Goal: Check status: Check status

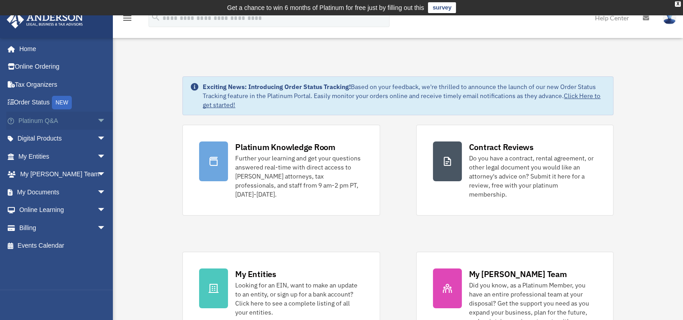
click at [97, 117] on span "arrow_drop_down" at bounding box center [106, 120] width 18 height 19
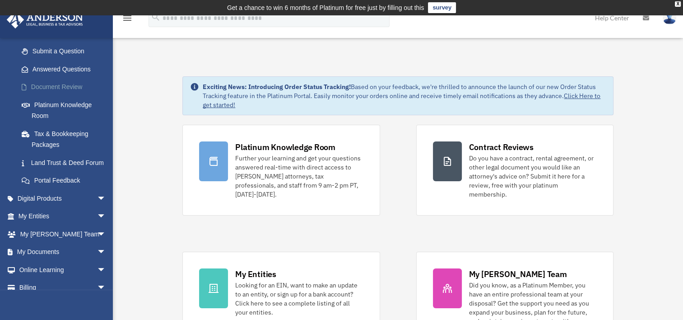
scroll to position [154, 0]
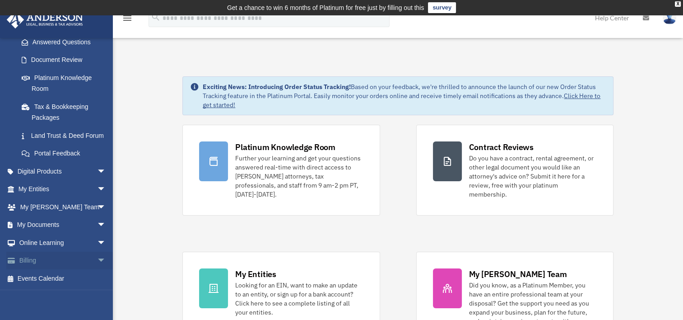
click at [97, 269] on span "arrow_drop_down" at bounding box center [106, 260] width 18 height 19
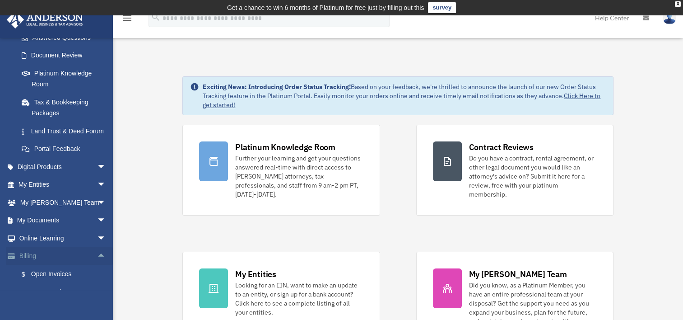
scroll to position [214, 0]
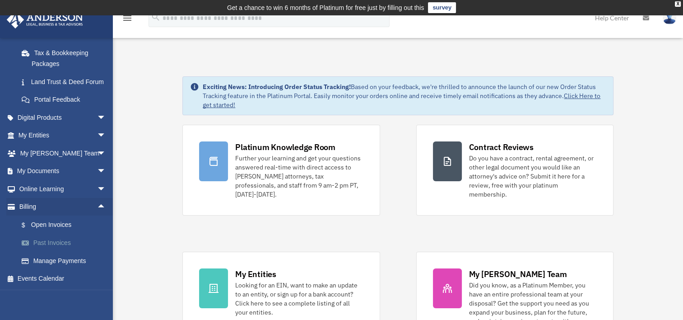
click at [68, 241] on link "Past Invoices" at bounding box center [66, 243] width 107 height 18
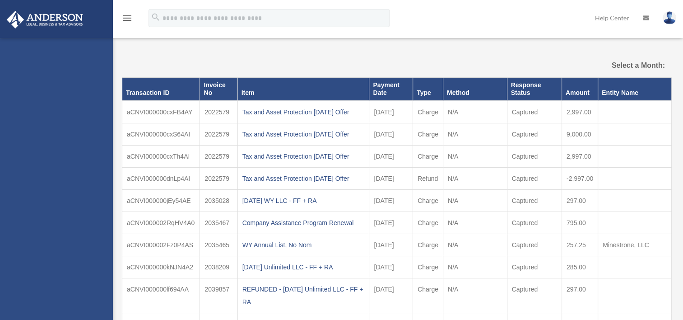
select select
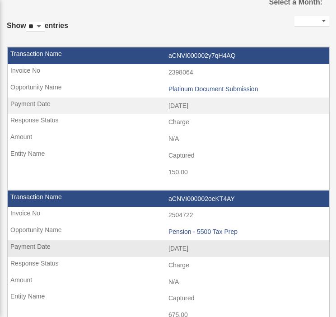
scroll to position [92, 0]
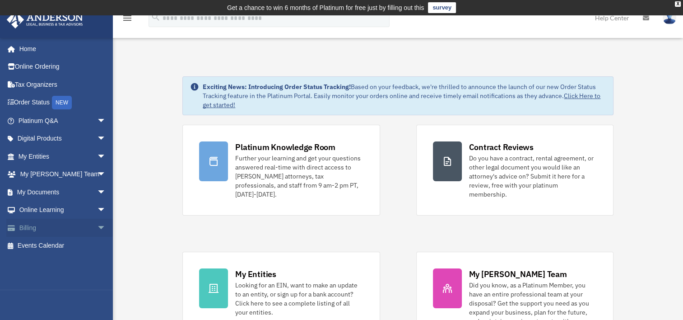
click at [62, 225] on link "Billing arrow_drop_down" at bounding box center [62, 227] width 113 height 18
click at [97, 227] on span "arrow_drop_down" at bounding box center [106, 227] width 18 height 19
click at [64, 266] on link "Past Invoices" at bounding box center [66, 264] width 107 height 18
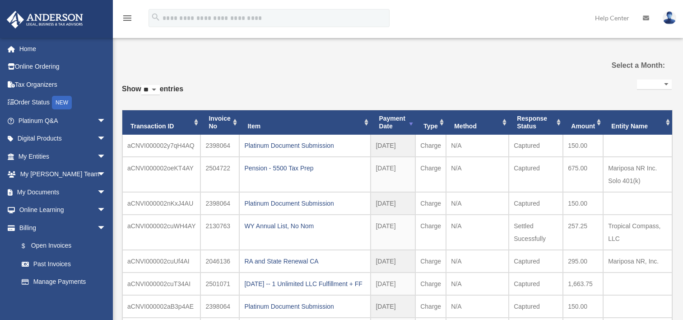
select select
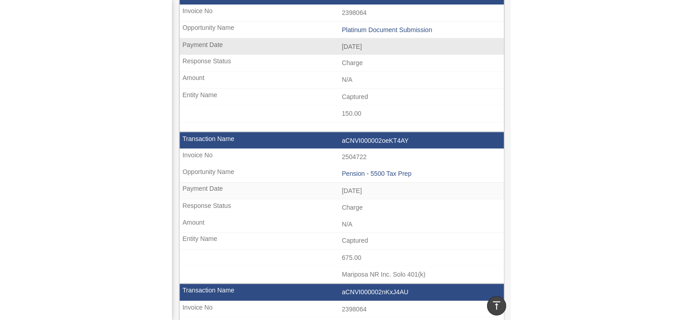
scroll to position [161, 0]
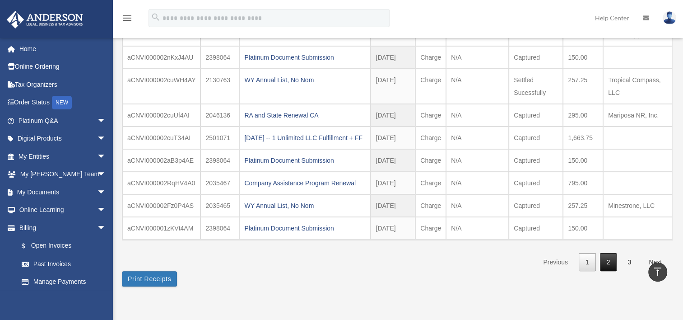
click at [608, 270] on link "2" at bounding box center [608, 262] width 17 height 19
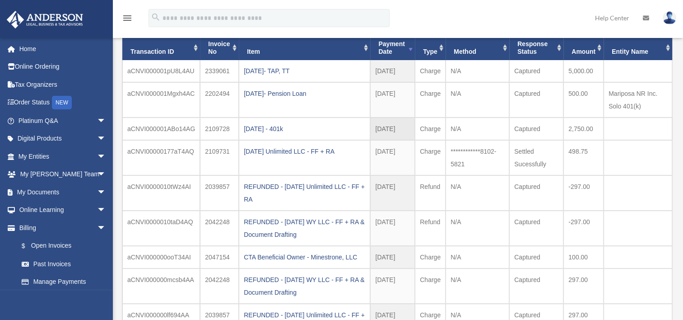
scroll to position [90, 0]
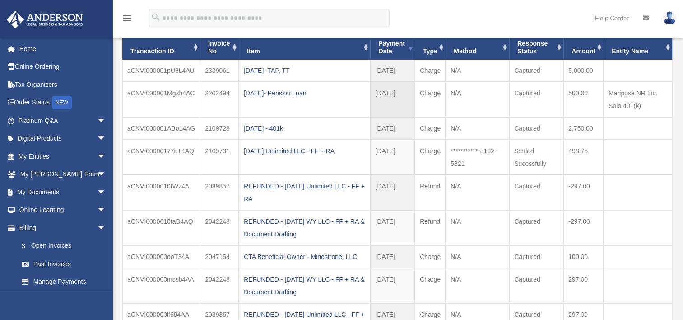
click at [487, 107] on td "N/A" at bounding box center [477, 99] width 64 height 35
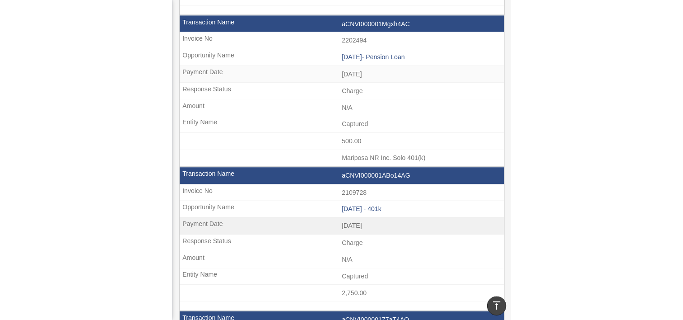
scroll to position [264, 0]
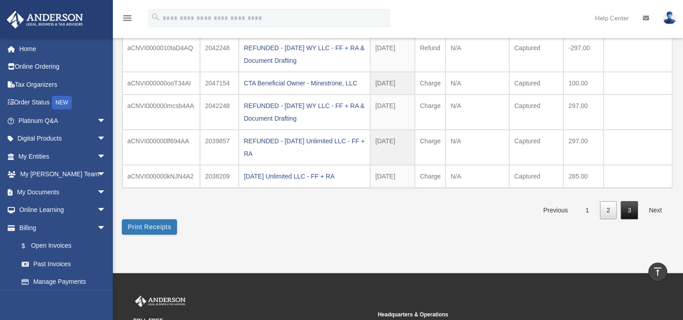
click at [626, 208] on link "3" at bounding box center [629, 210] width 17 height 19
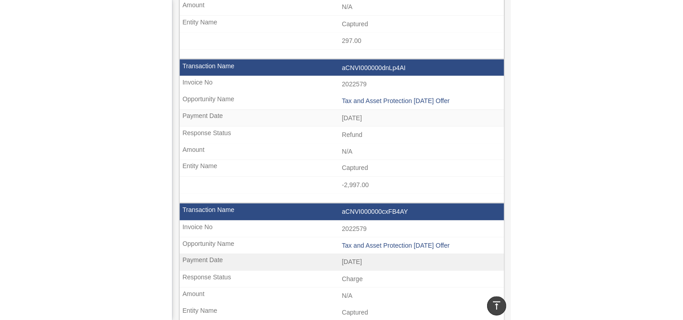
scroll to position [195, 0]
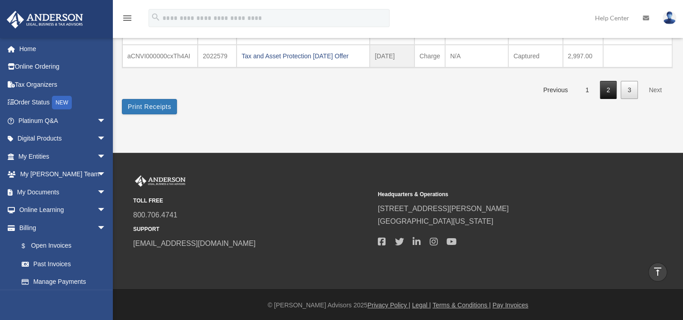
click at [610, 93] on link "2" at bounding box center [608, 90] width 17 height 19
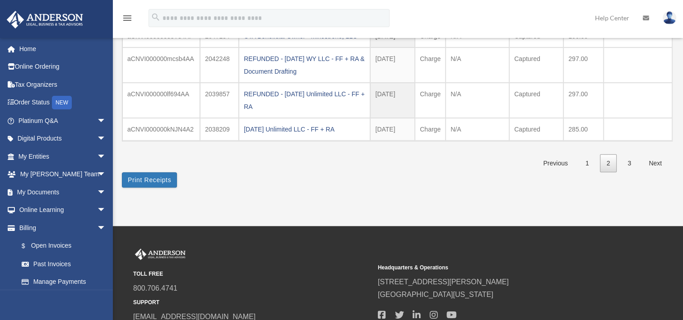
scroll to position [325, 0]
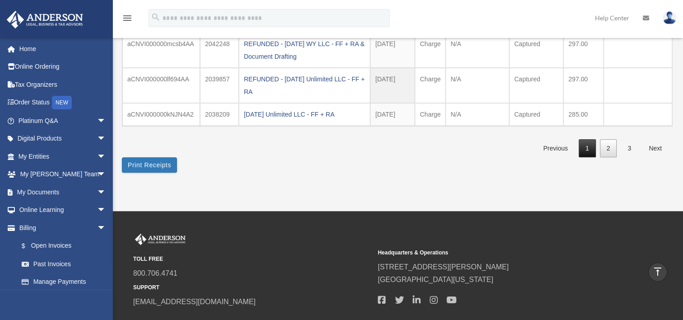
click at [592, 142] on link "1" at bounding box center [587, 148] width 17 height 19
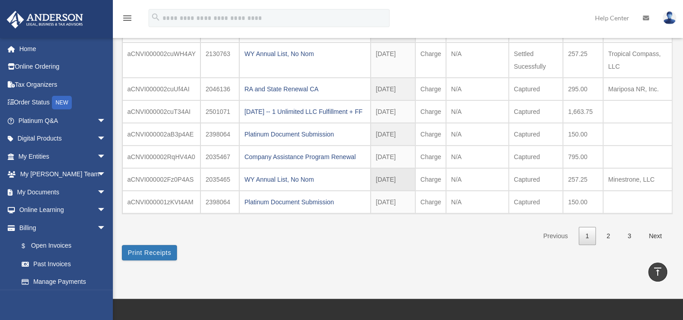
scroll to position [186, 0]
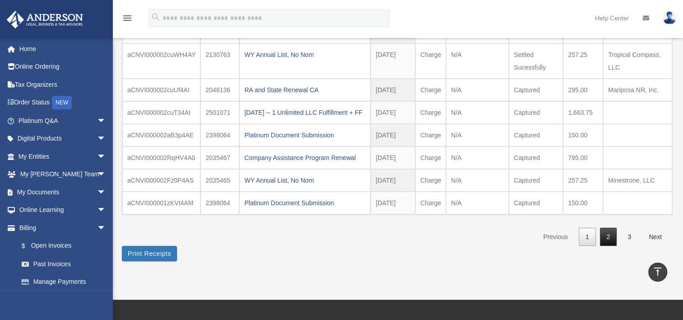
click at [607, 243] on link "2" at bounding box center [608, 236] width 17 height 19
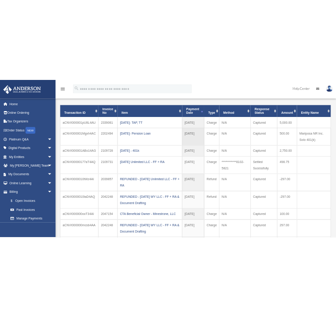
scroll to position [75, 0]
